Goal: Information Seeking & Learning: Learn about a topic

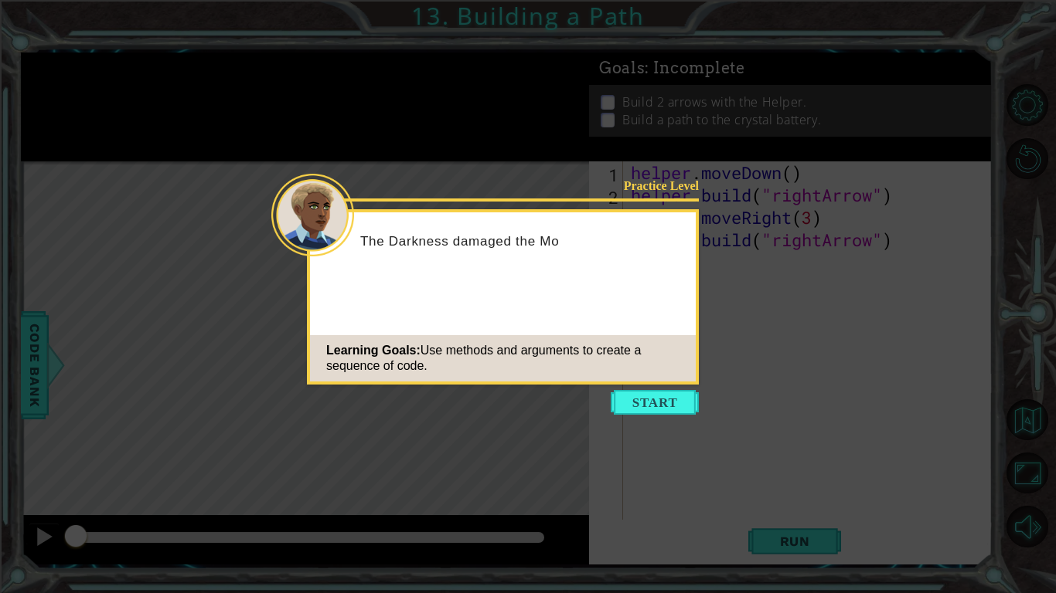
scroll to position [4, 0]
click at [666, 399] on button "Start" at bounding box center [654, 402] width 88 height 25
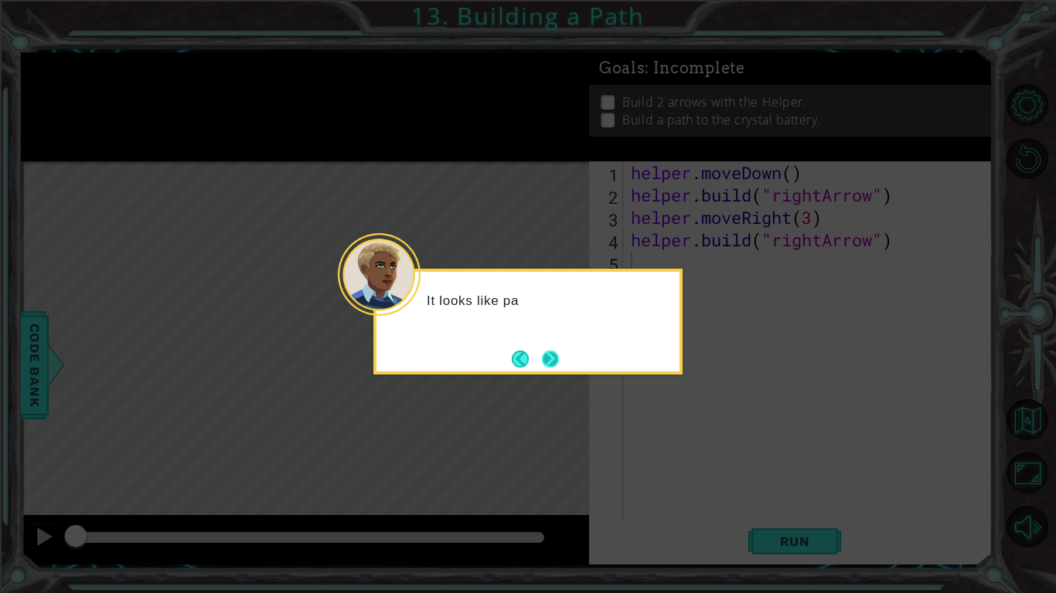
click at [546, 362] on button "Next" at bounding box center [550, 359] width 17 height 17
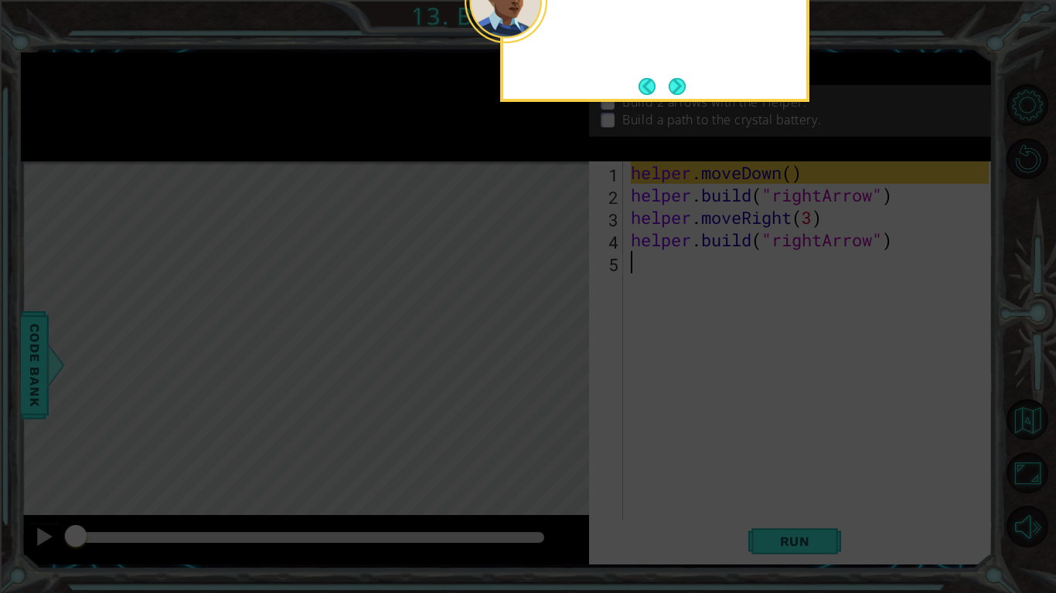
scroll to position [0, 0]
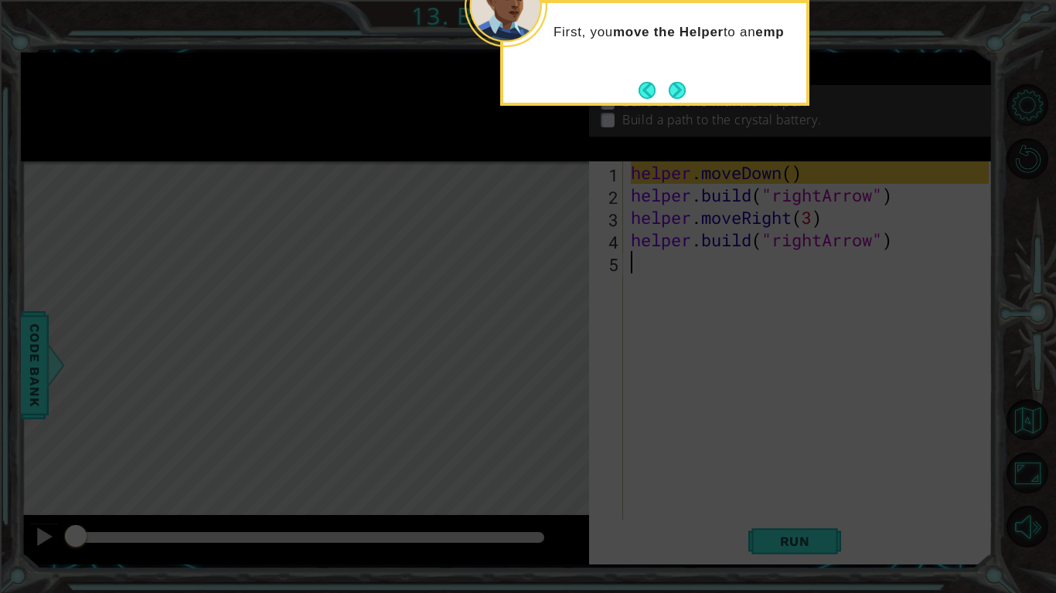
click at [695, 90] on div "First, you move the Helper to an emp" at bounding box center [654, 53] width 309 height 106
click at [681, 92] on button "Next" at bounding box center [676, 90] width 17 height 17
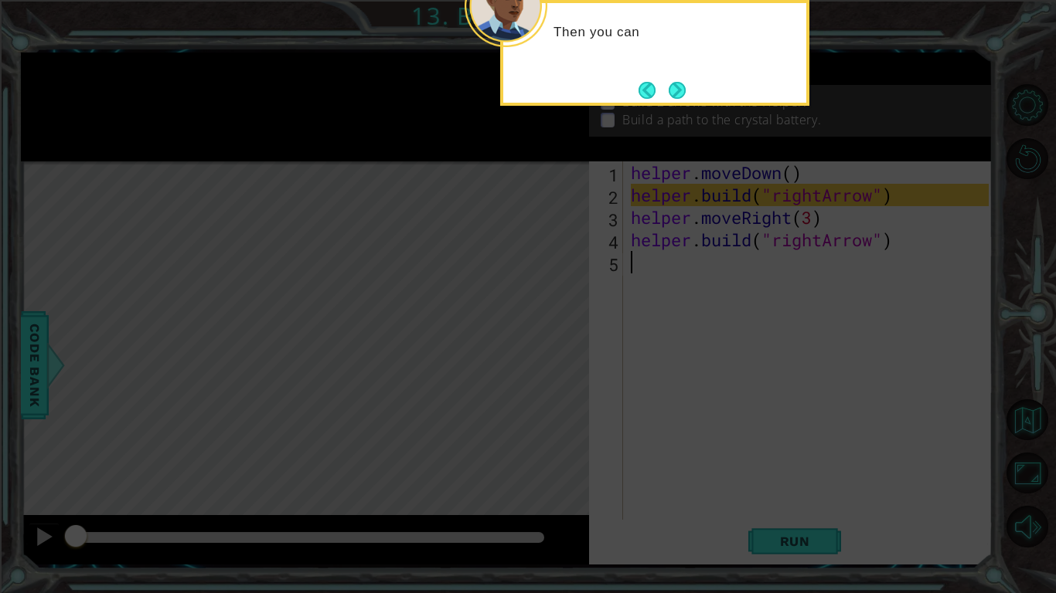
click at [681, 92] on button "Next" at bounding box center [677, 90] width 26 height 26
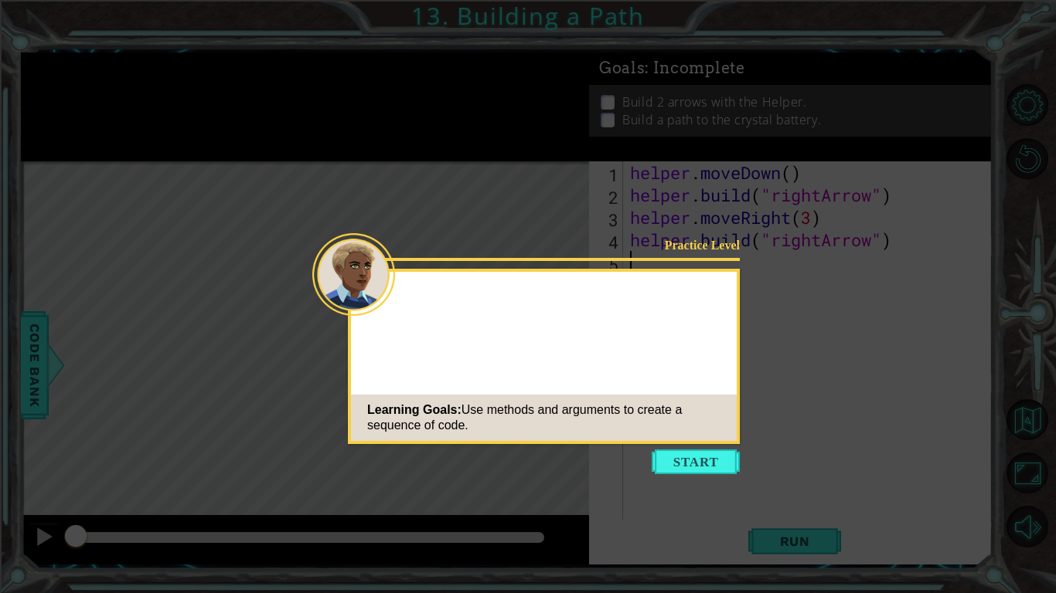
click at [658, 488] on icon at bounding box center [528, 296] width 1056 height 593
click at [669, 471] on button "Start" at bounding box center [695, 462] width 88 height 25
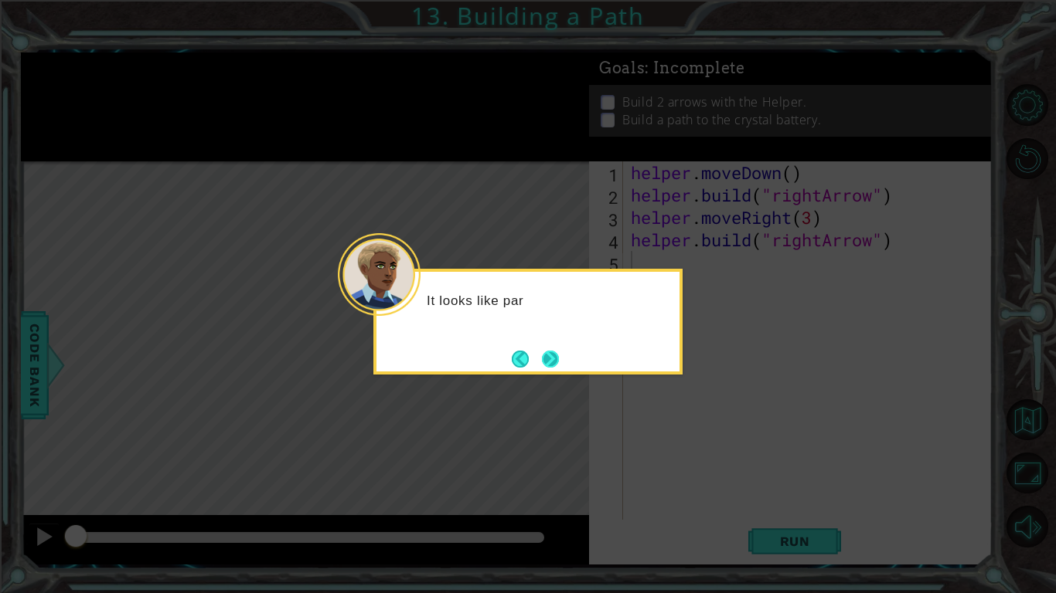
click at [559, 362] on button "Next" at bounding box center [549, 358] width 25 height 25
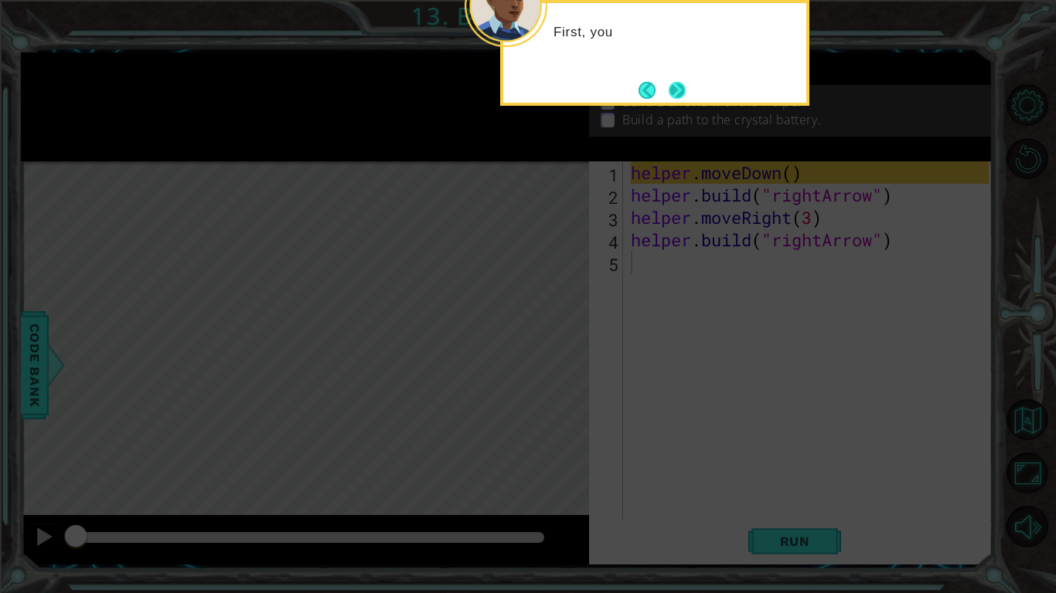
click at [682, 81] on button "Next" at bounding box center [677, 90] width 18 height 18
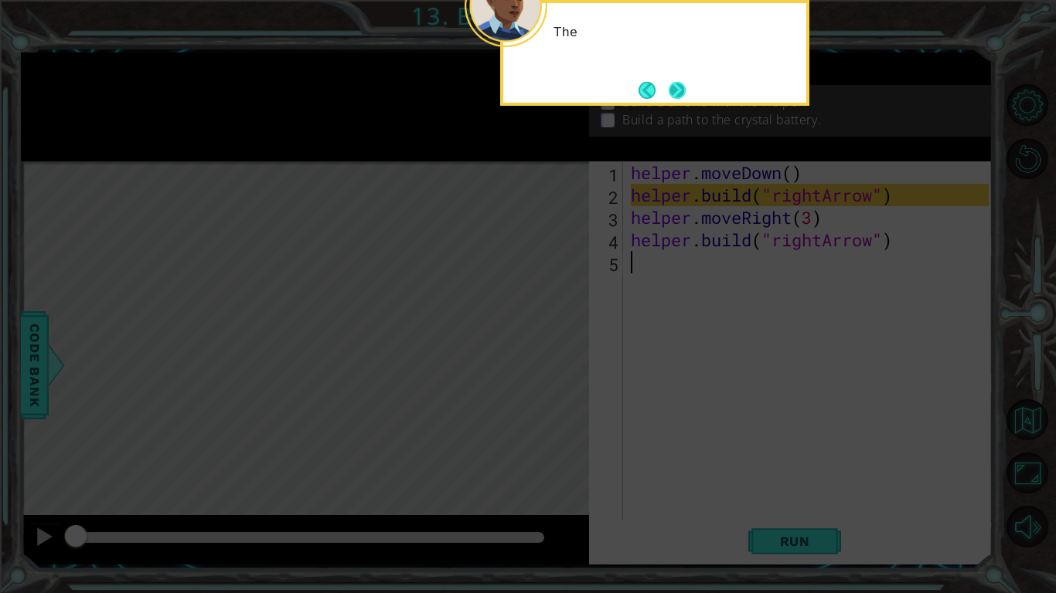
click at [677, 82] on button "Next" at bounding box center [676, 89] width 27 height 27
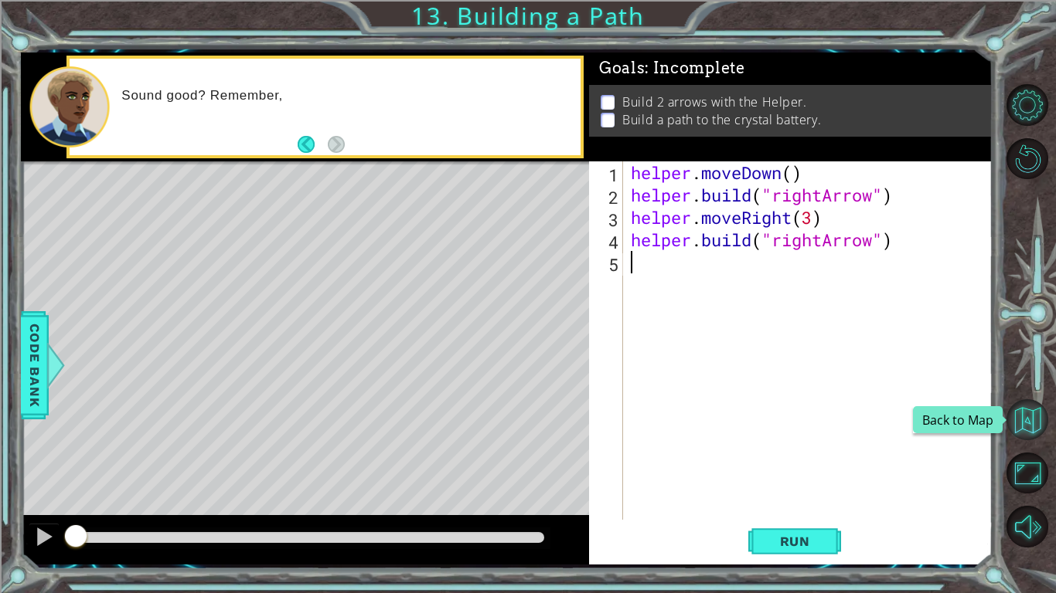
click at [1029, 413] on button "Back to Map" at bounding box center [1027, 420] width 42 height 42
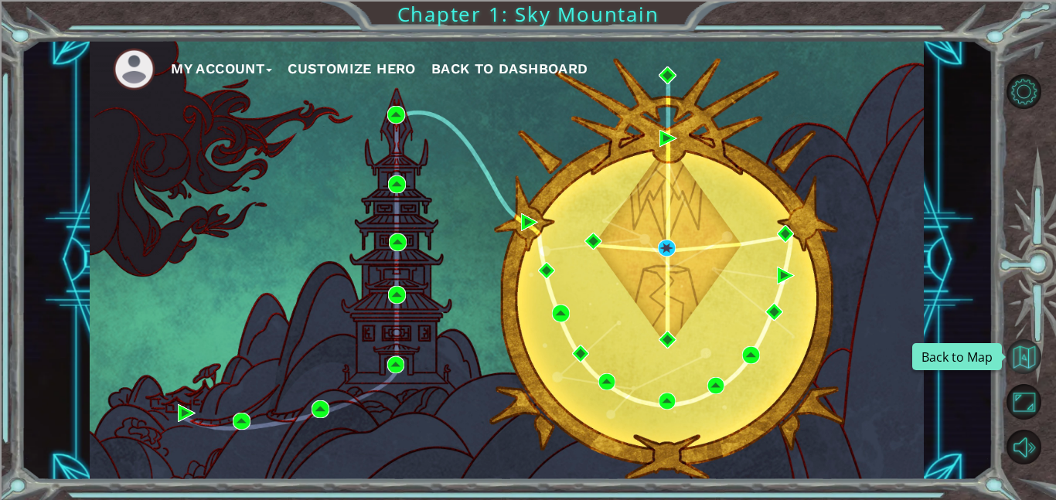
click at [1021, 360] on button "Back to Map" at bounding box center [1023, 356] width 35 height 35
click at [508, 66] on span "Back to Dashboard" at bounding box center [509, 68] width 157 height 16
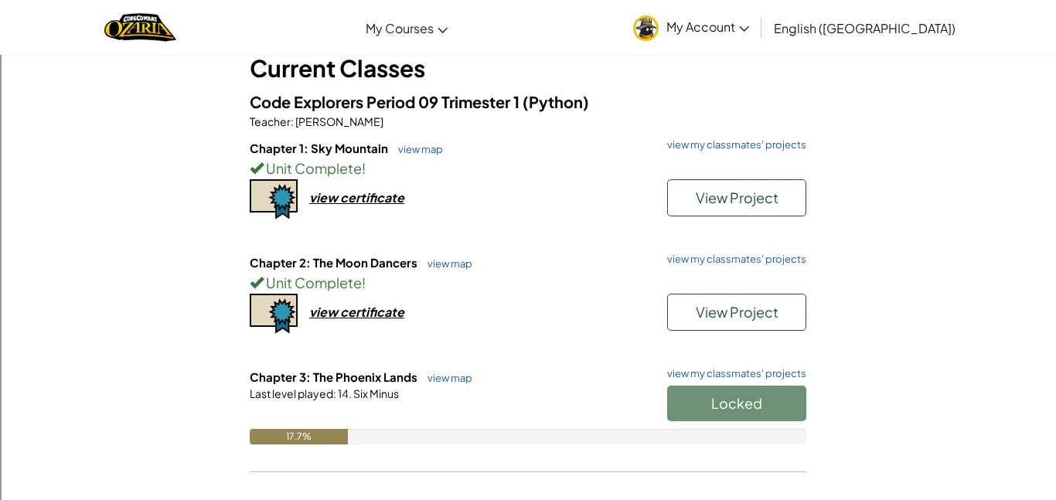
scroll to position [106, 0]
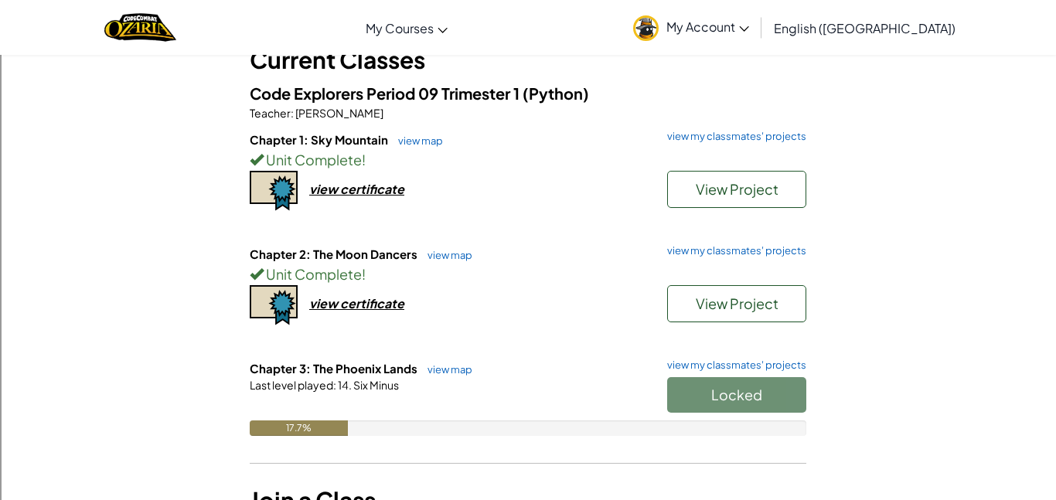
click at [739, 394] on div "Locked" at bounding box center [728, 398] width 155 height 43
click at [465, 369] on link "view map" at bounding box center [446, 369] width 53 height 12
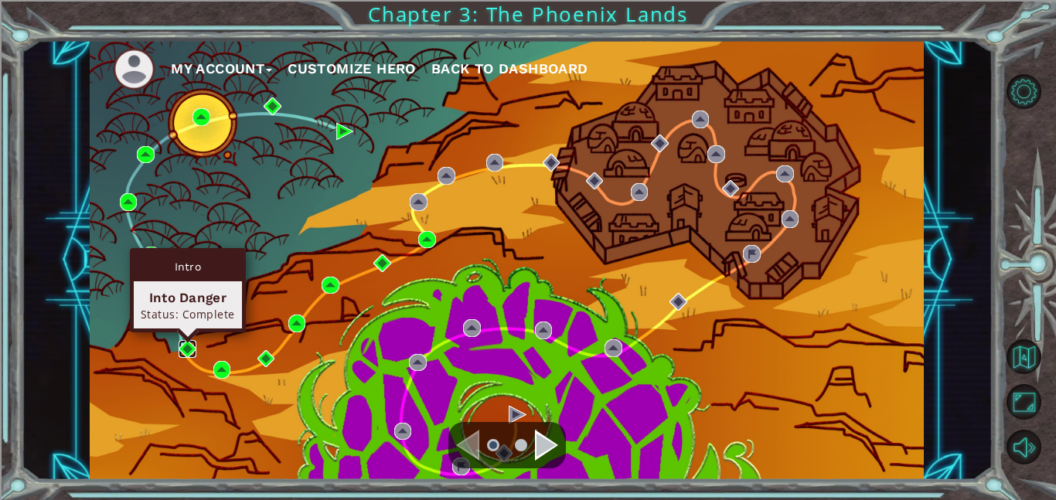
click at [185, 353] on img at bounding box center [187, 349] width 18 height 18
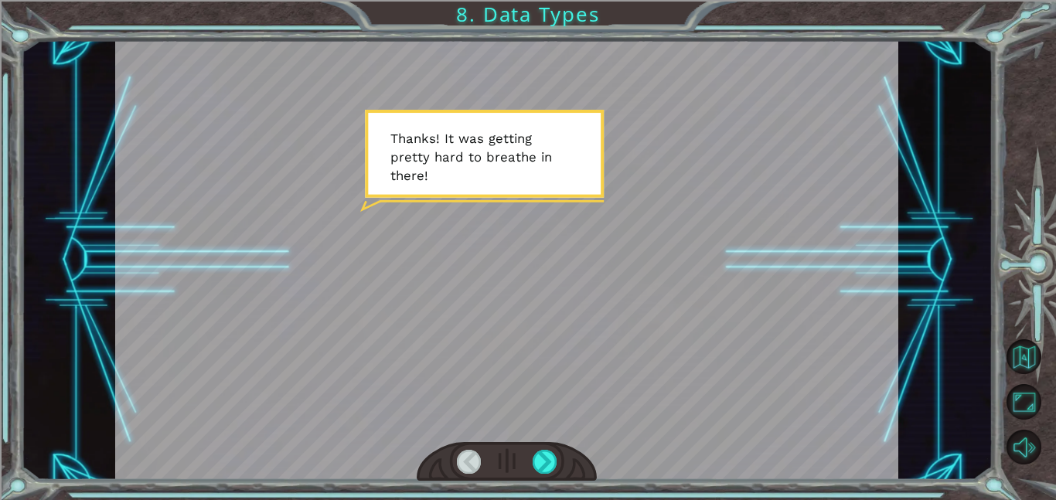
click at [529, 464] on div at bounding box center [506, 461] width 180 height 39
click at [540, 463] on div at bounding box center [544, 462] width 25 height 24
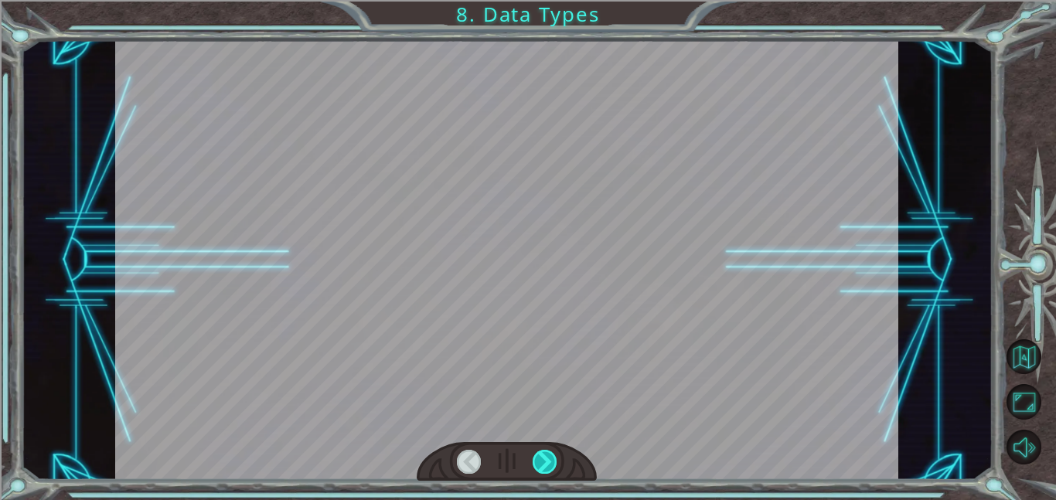
click at [540, 463] on div at bounding box center [544, 462] width 25 height 24
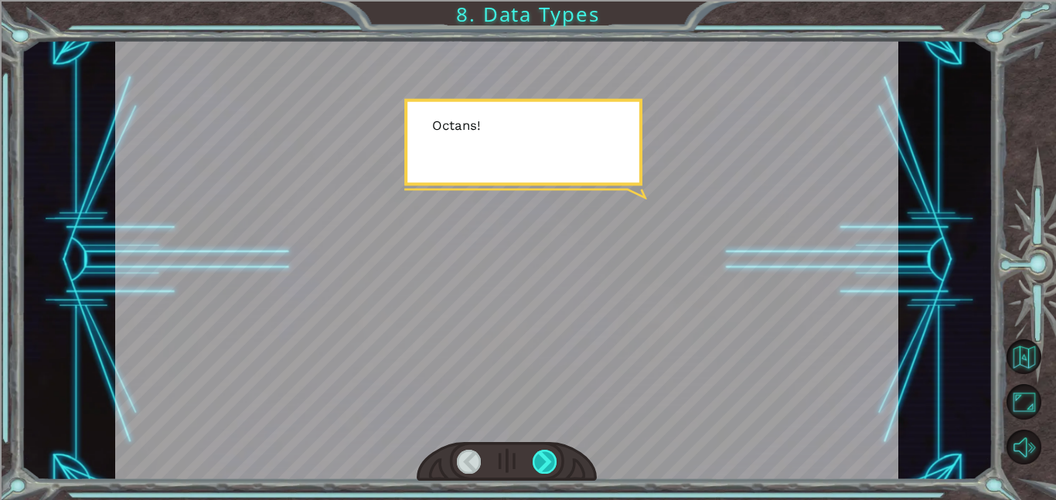
click at [540, 463] on div at bounding box center [544, 462] width 25 height 24
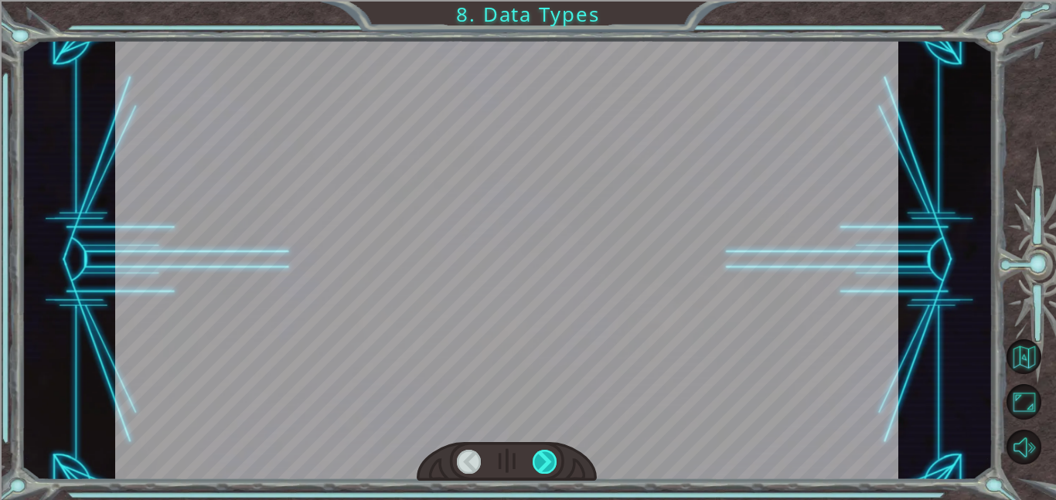
click at [540, 463] on div at bounding box center [544, 462] width 25 height 24
click at [540, 464] on div at bounding box center [544, 462] width 25 height 24
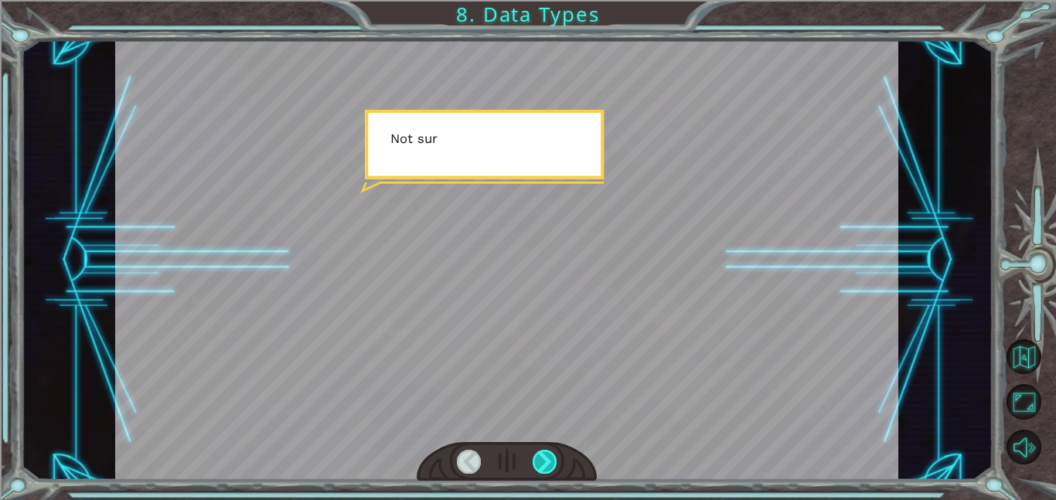
click at [540, 464] on div at bounding box center [544, 462] width 25 height 24
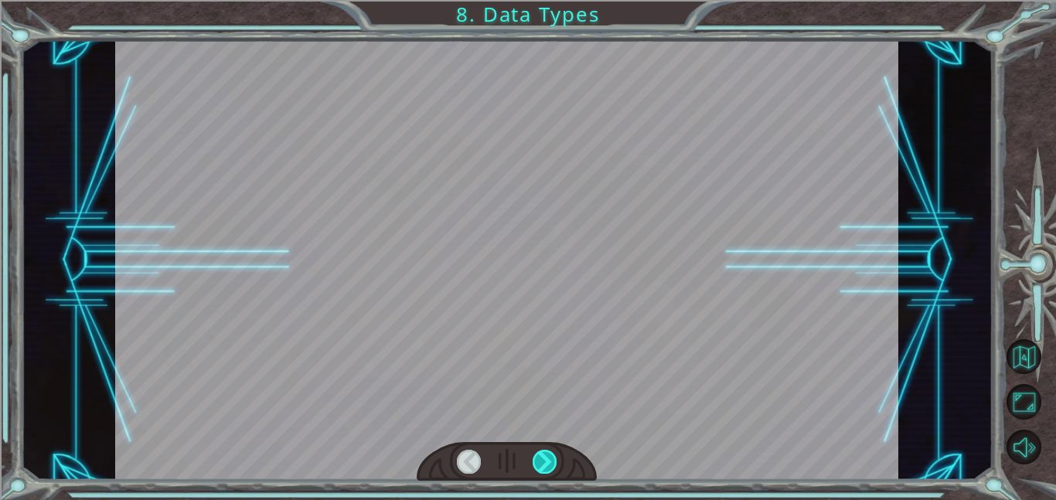
click at [540, 464] on div at bounding box center [544, 462] width 25 height 24
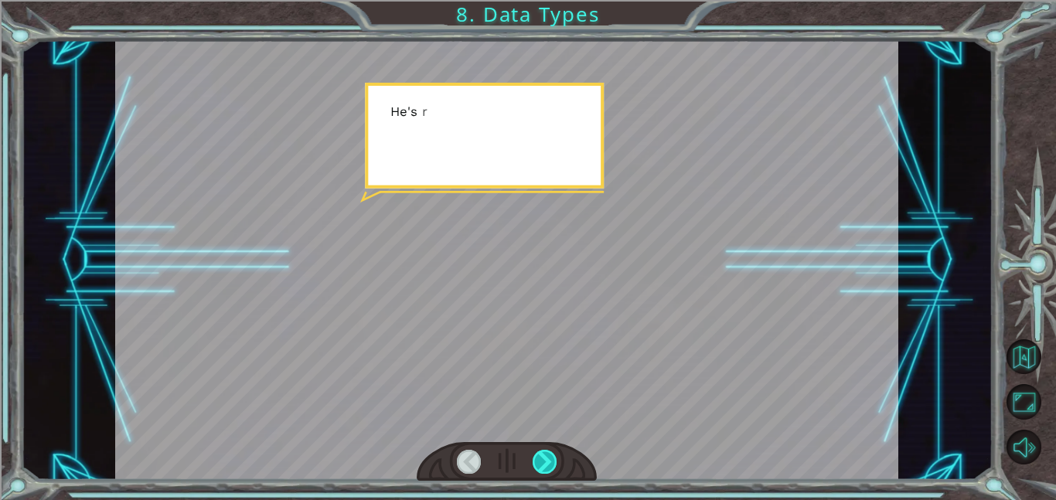
click at [540, 464] on div at bounding box center [544, 462] width 25 height 24
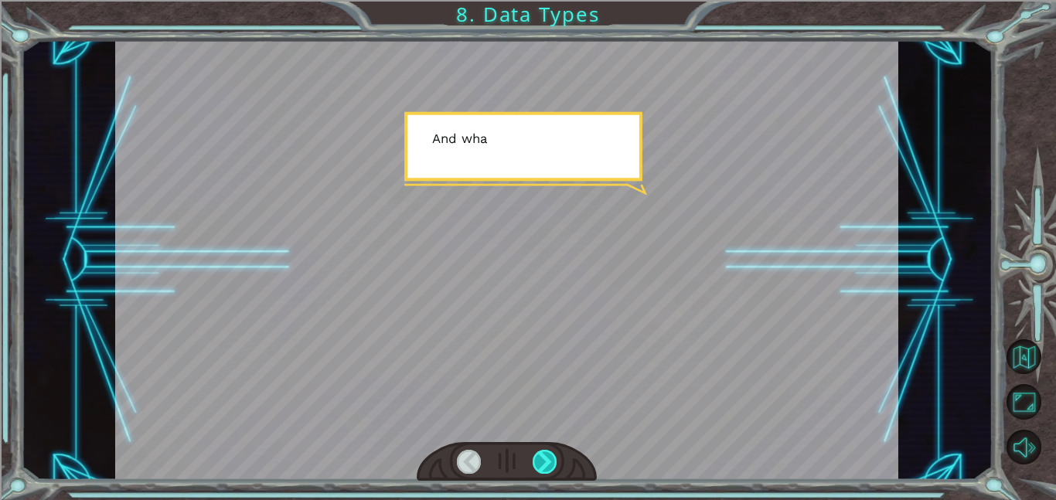
click at [540, 464] on div at bounding box center [544, 462] width 25 height 24
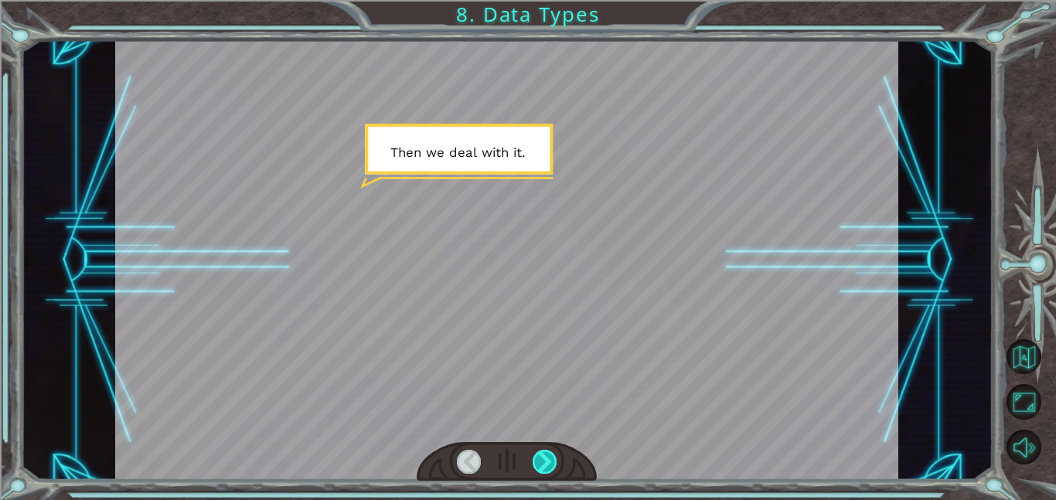
click at [540, 464] on div at bounding box center [544, 462] width 25 height 24
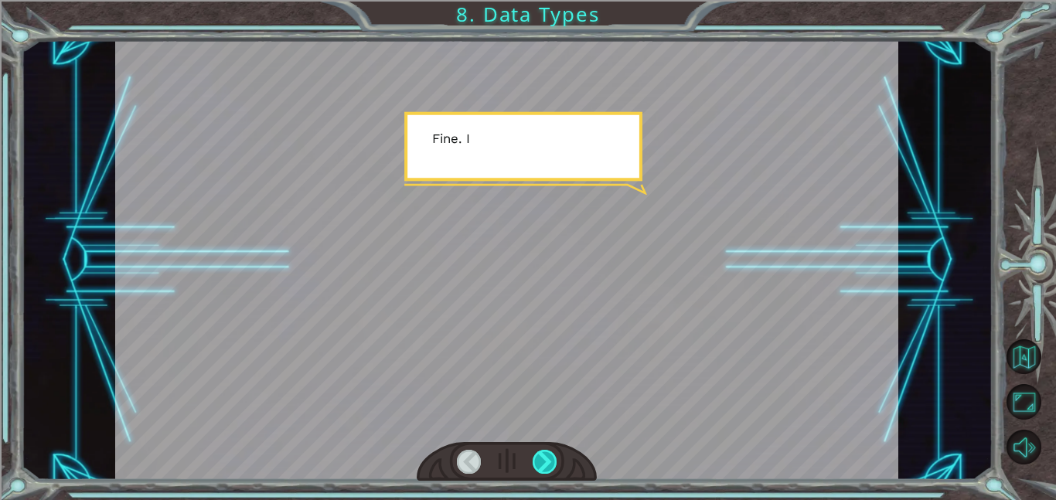
click at [540, 464] on div at bounding box center [544, 462] width 25 height 24
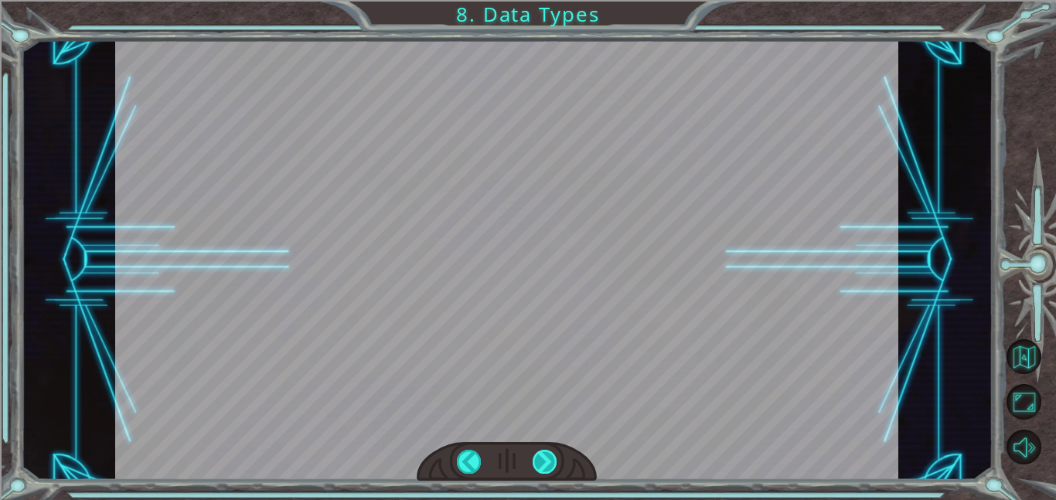
click at [546, 467] on div at bounding box center [544, 462] width 25 height 24
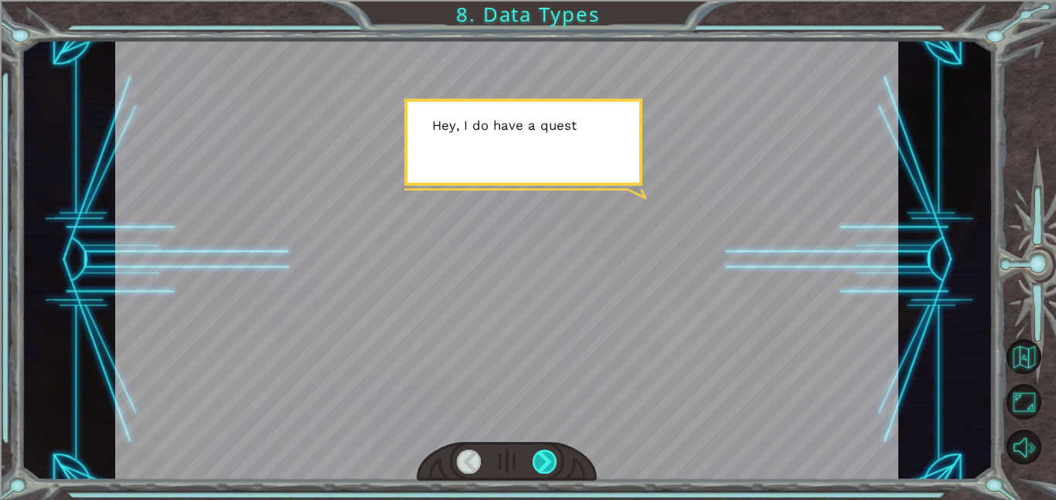
click at [542, 457] on div at bounding box center [544, 462] width 25 height 24
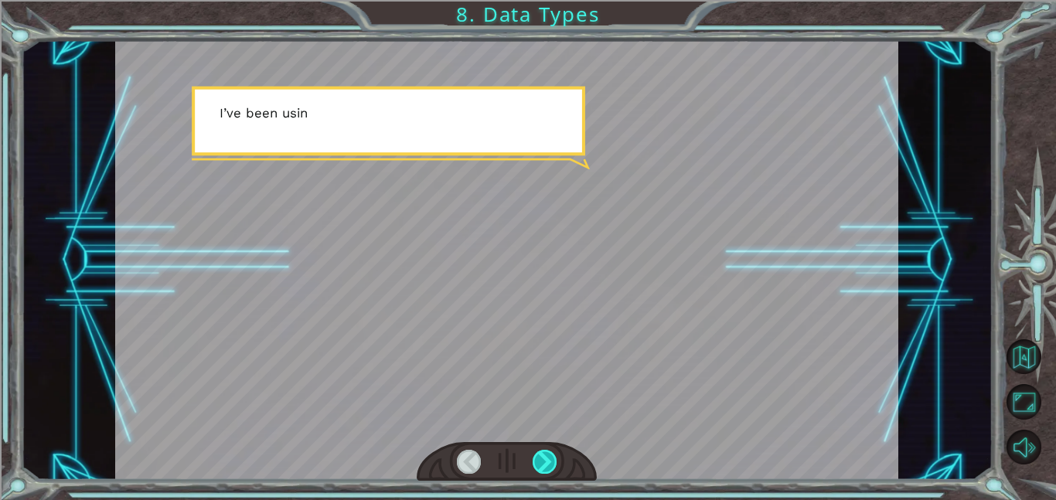
click at [542, 459] on div at bounding box center [544, 462] width 25 height 24
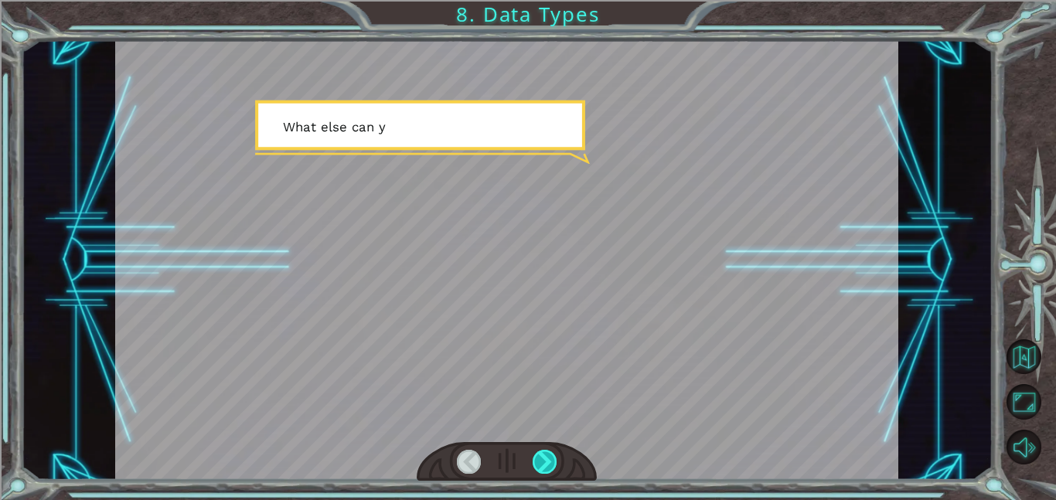
click at [542, 461] on div at bounding box center [544, 462] width 25 height 24
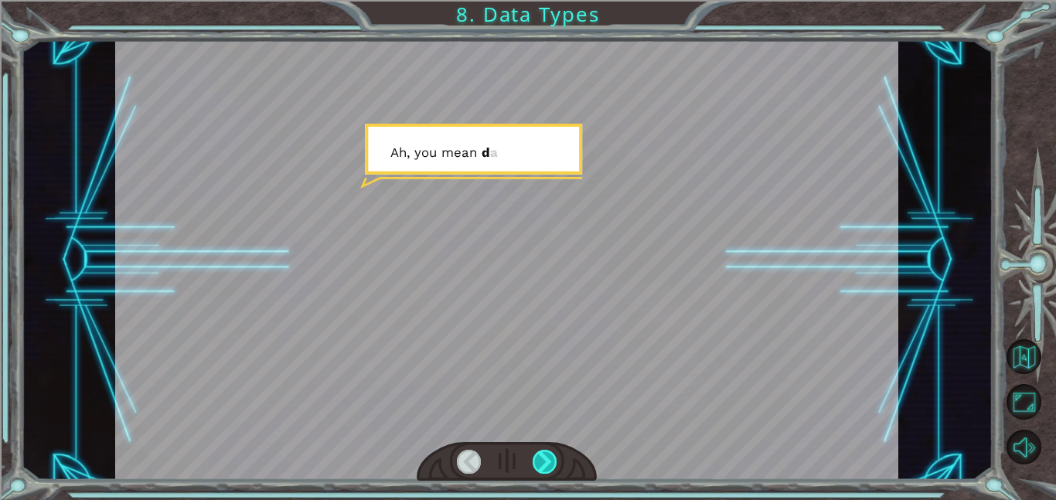
click at [542, 461] on div at bounding box center [544, 462] width 25 height 24
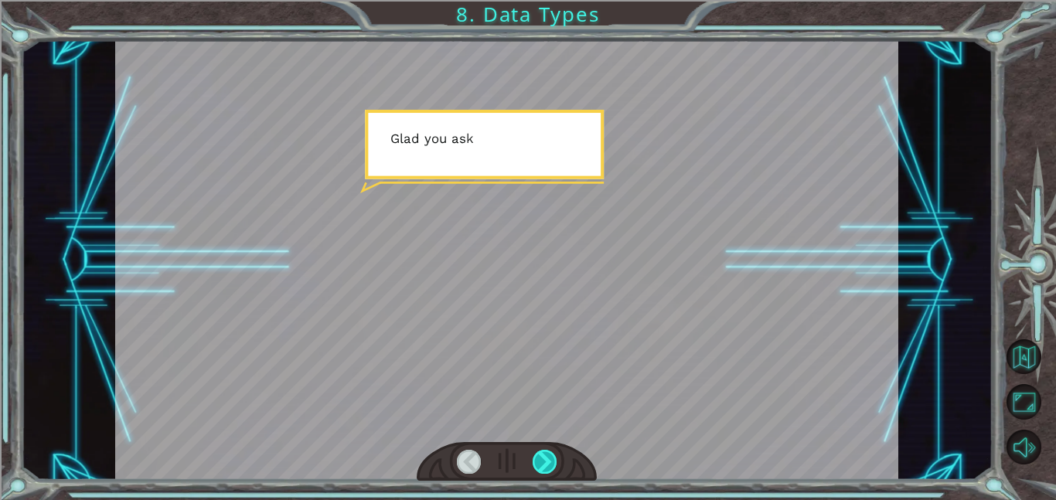
click at [542, 461] on div at bounding box center [544, 462] width 25 height 24
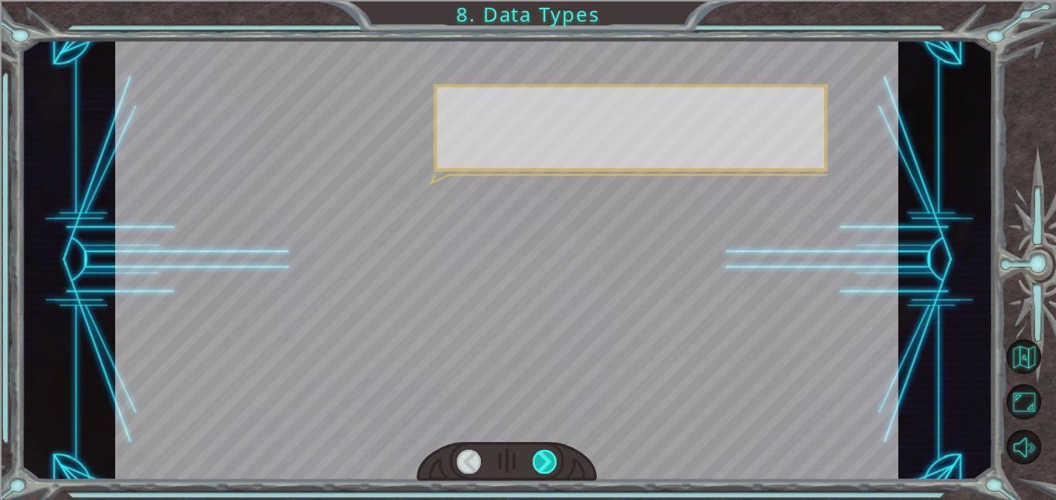
click at [542, 461] on div at bounding box center [544, 462] width 25 height 24
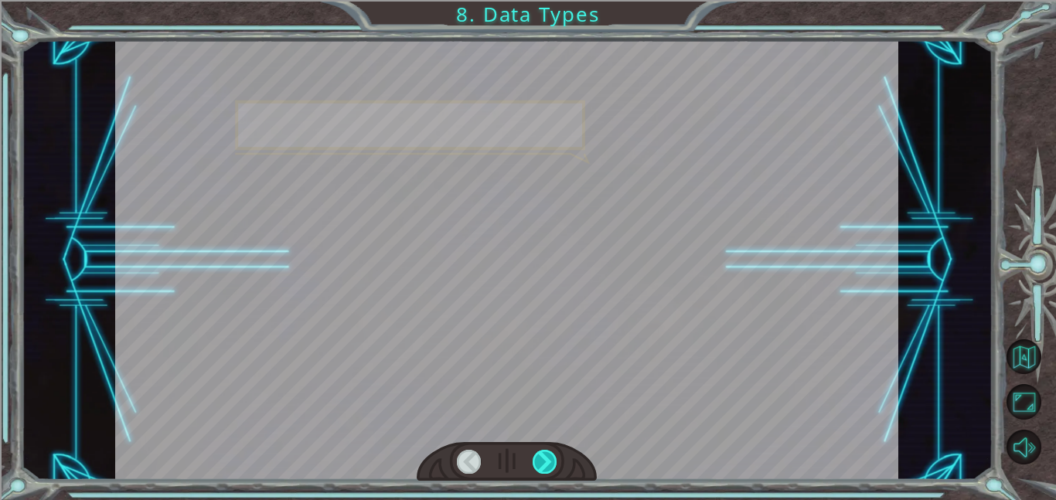
click at [541, 461] on div at bounding box center [544, 462] width 25 height 24
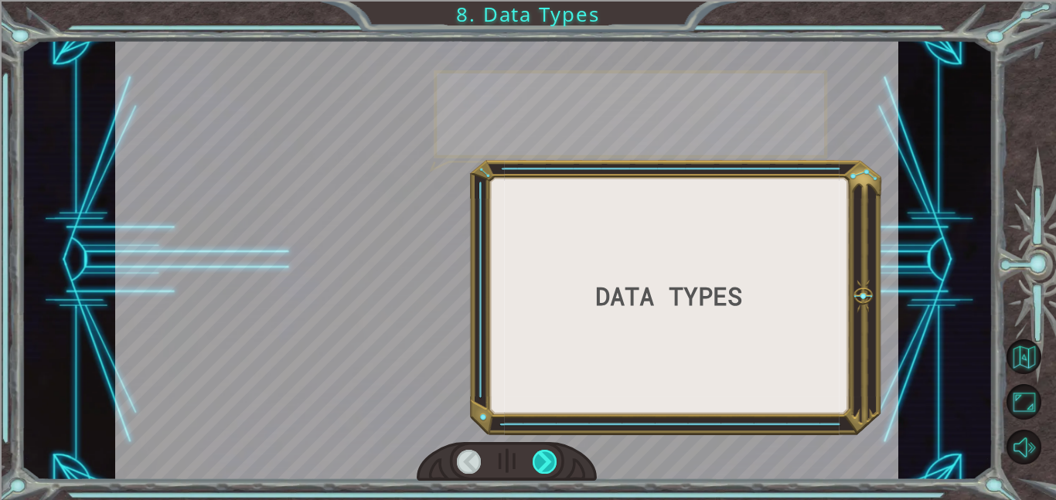
click at [541, 461] on div at bounding box center [544, 462] width 25 height 24
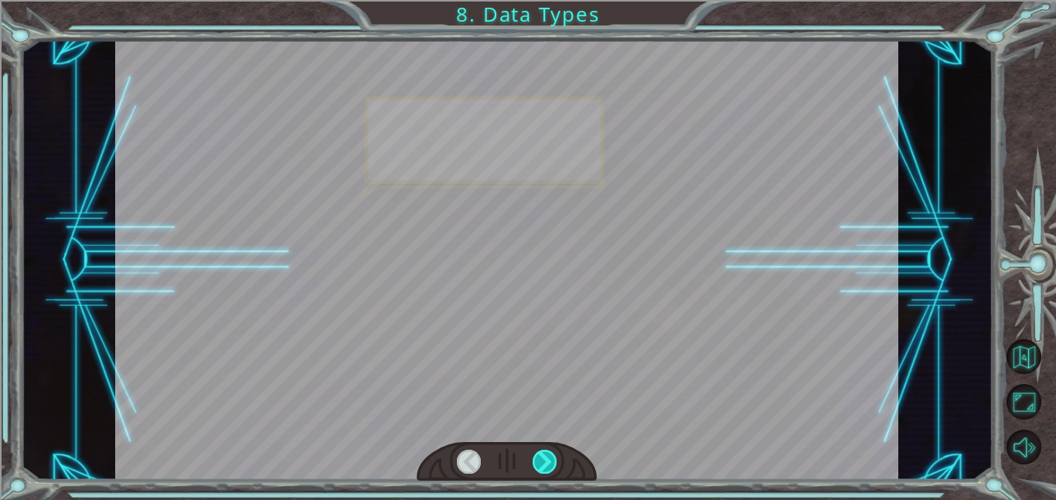
click at [541, 461] on div at bounding box center [544, 462] width 25 height 24
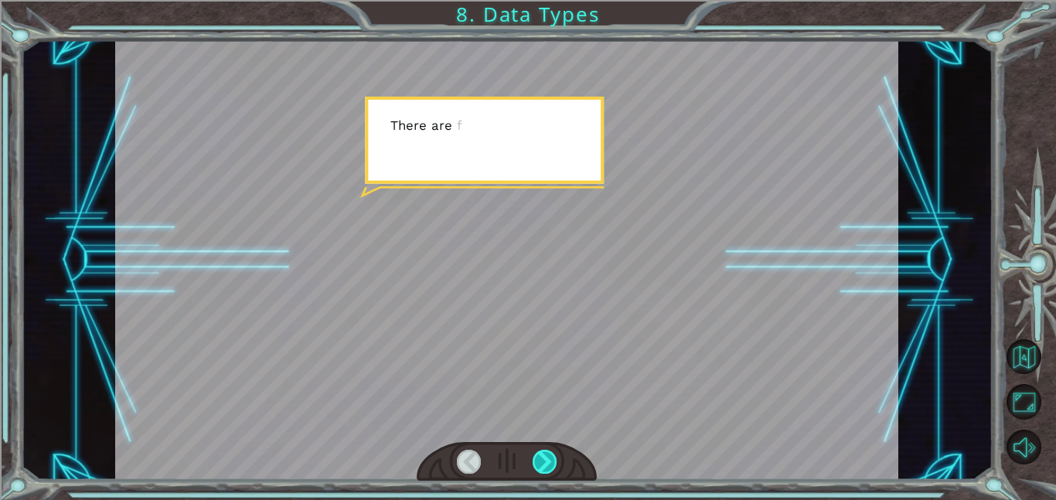
click at [541, 461] on div at bounding box center [544, 462] width 25 height 24
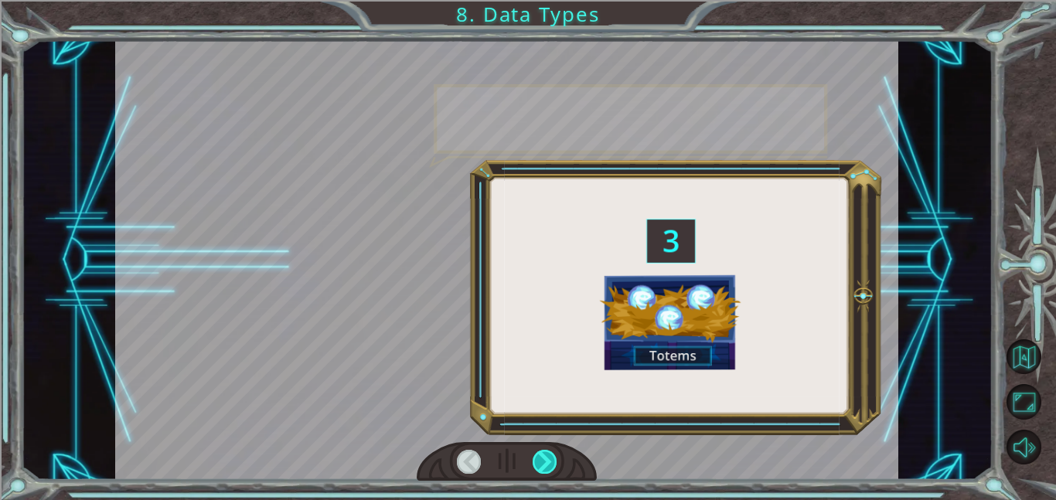
click at [541, 461] on div at bounding box center [544, 462] width 25 height 24
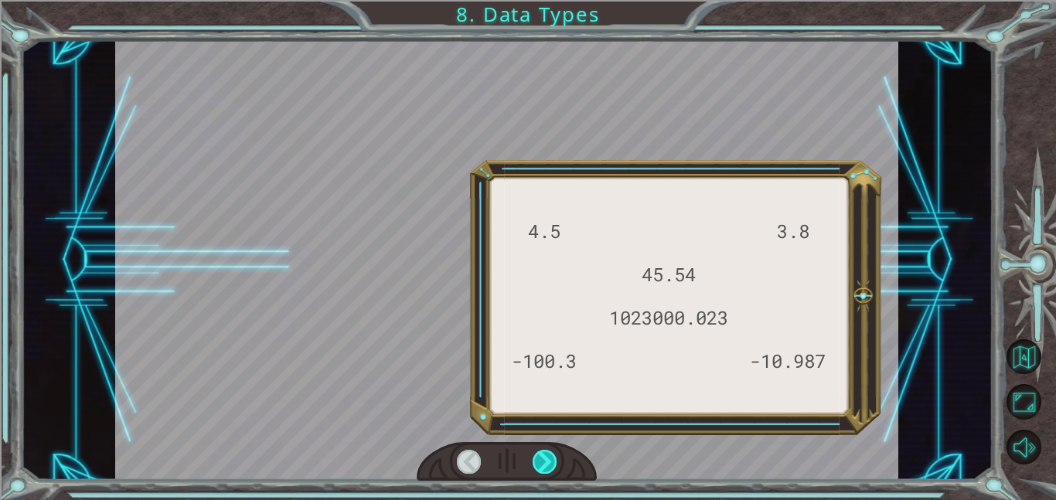
click at [541, 461] on div at bounding box center [544, 462] width 25 height 24
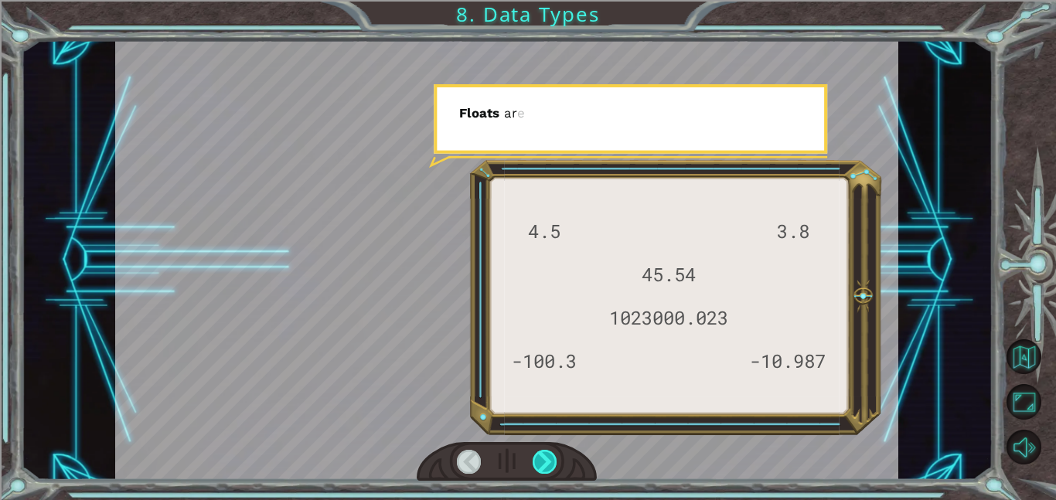
click at [541, 461] on div at bounding box center [544, 462] width 25 height 24
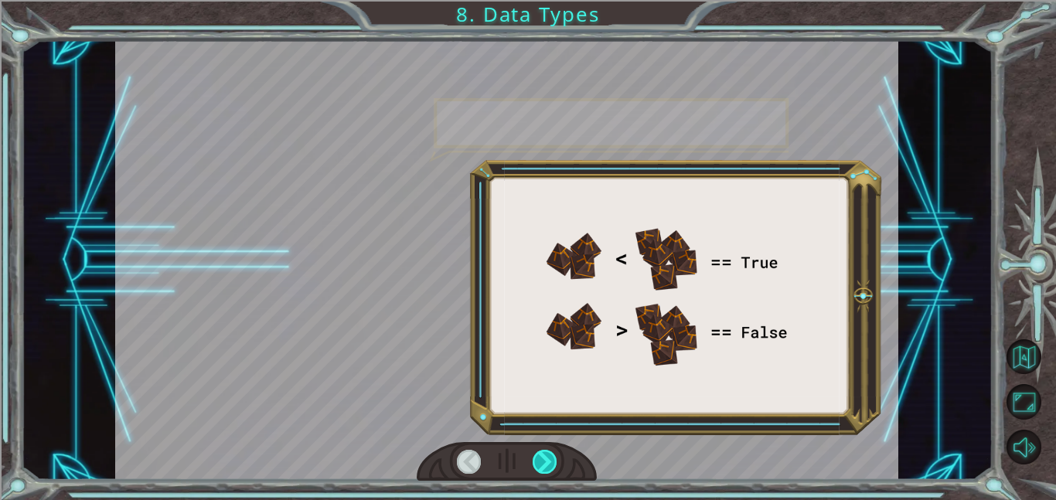
click at [541, 461] on div at bounding box center [544, 462] width 25 height 24
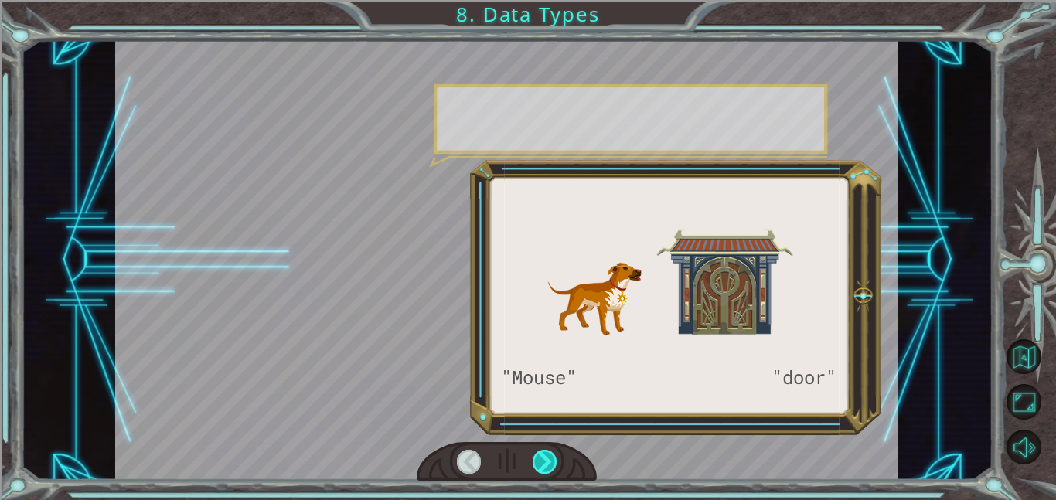
click at [541, 461] on div at bounding box center [544, 462] width 25 height 24
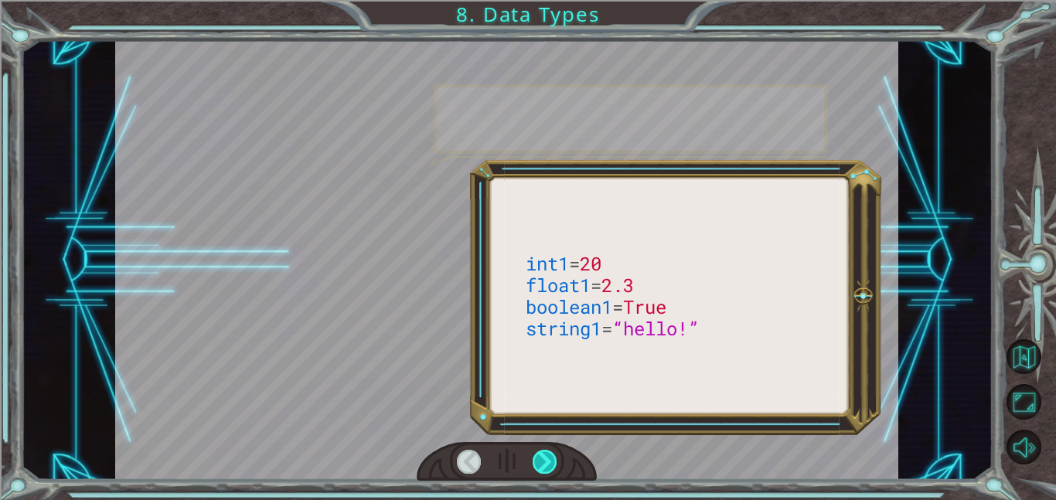
click at [541, 461] on div at bounding box center [544, 462] width 25 height 24
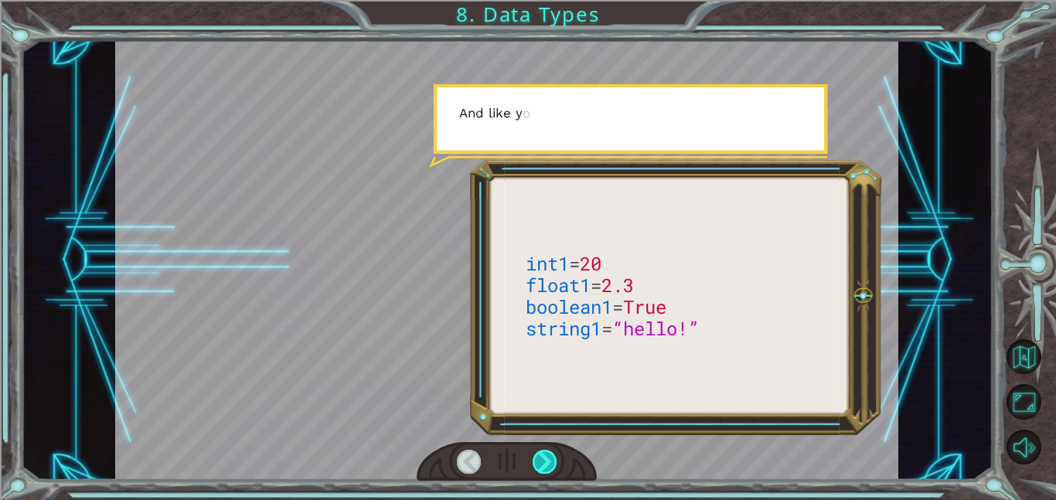
click at [541, 461] on div at bounding box center [544, 462] width 25 height 24
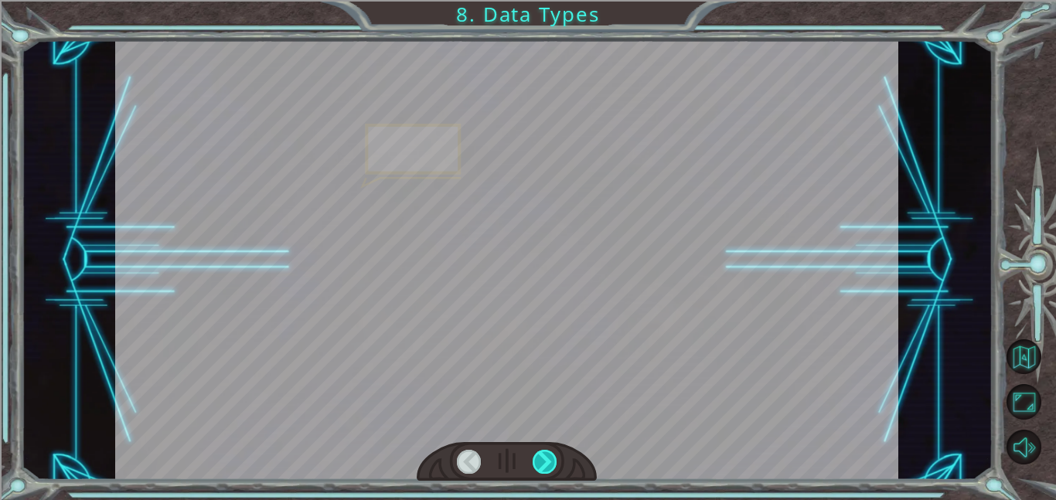
click at [541, 461] on div at bounding box center [544, 462] width 25 height 24
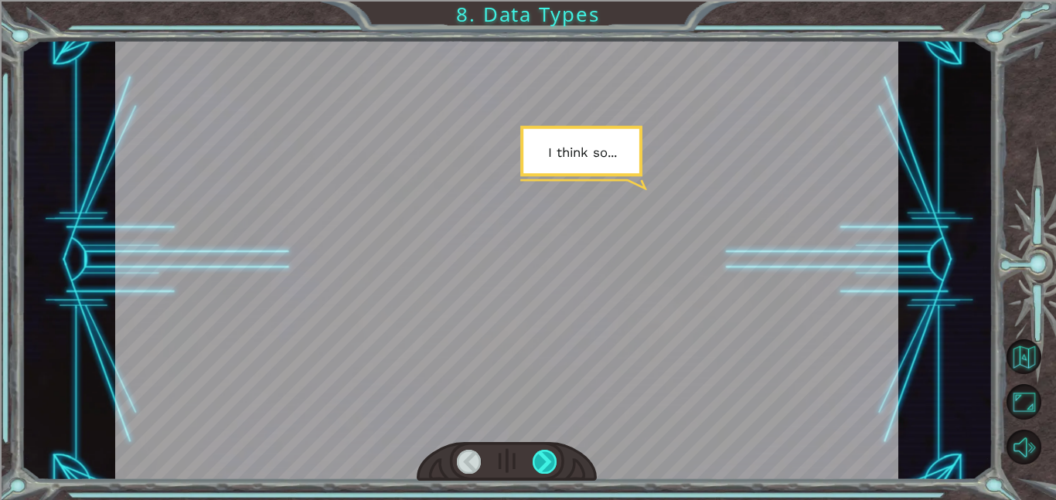
click at [541, 0] on div "int1 = 20 float1 = 2.3 boolean1 = True string1 = “hello!” T [PERSON_NAME] ! I t…" at bounding box center [528, 0] width 1056 height 0
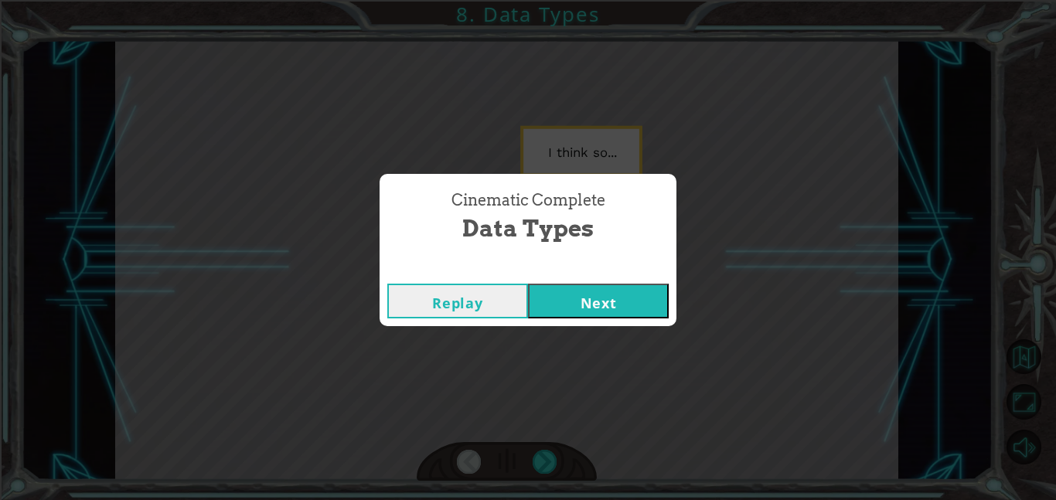
click at [541, 461] on div "Cinematic Complete Data Types Replay Next" at bounding box center [528, 250] width 1056 height 500
click at [549, 296] on button "Next" at bounding box center [598, 301] width 141 height 35
